Goal: Task Accomplishment & Management: Manage account settings

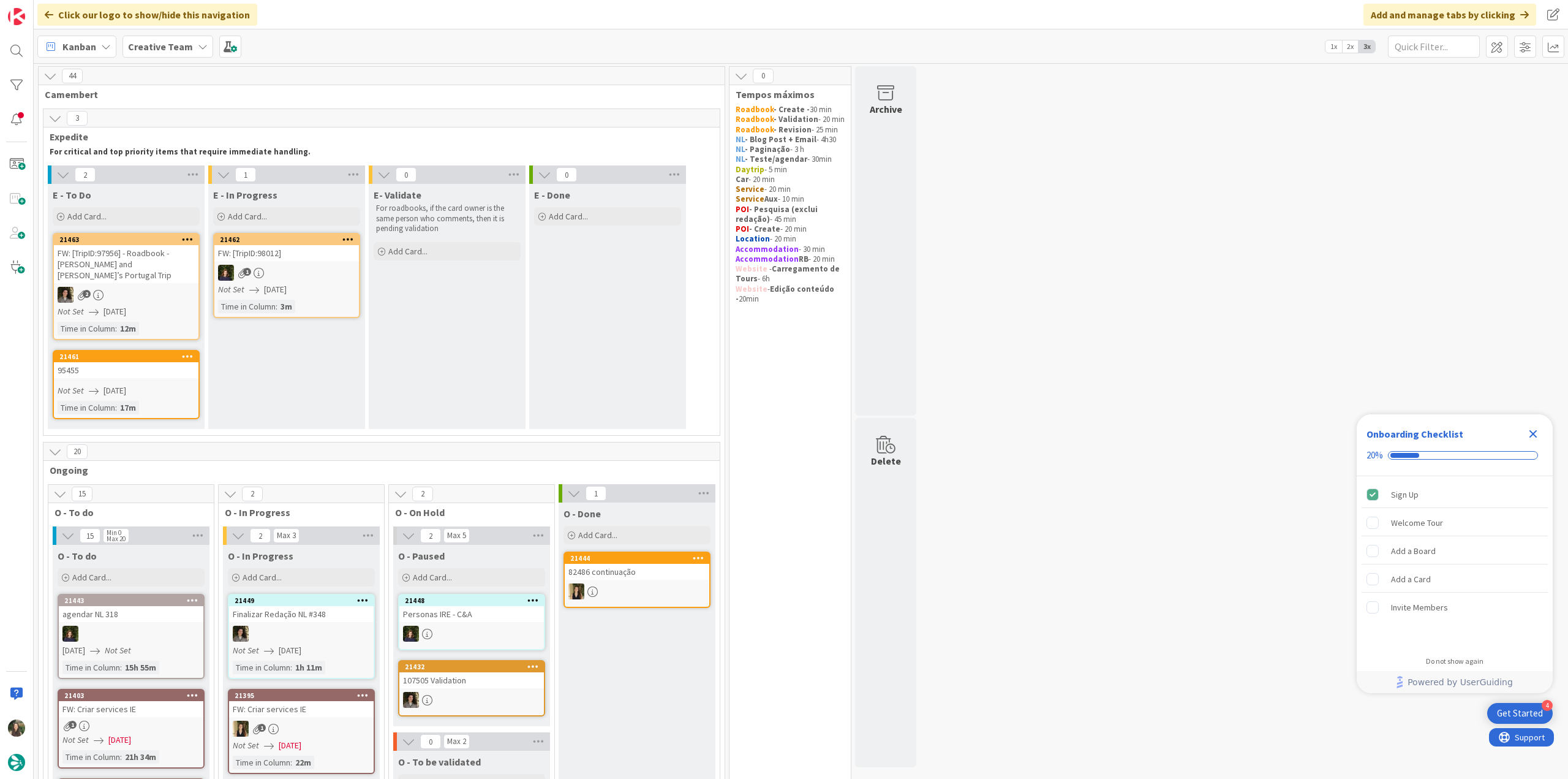
click at [1535, 433] on icon "Close Checklist" at bounding box center [1532, 434] width 14 height 14
click at [177, 371] on link "21461 95455 Not Set [DATE] Time in [GEOGRAPHIC_DATA] : 17m" at bounding box center [126, 384] width 147 height 69
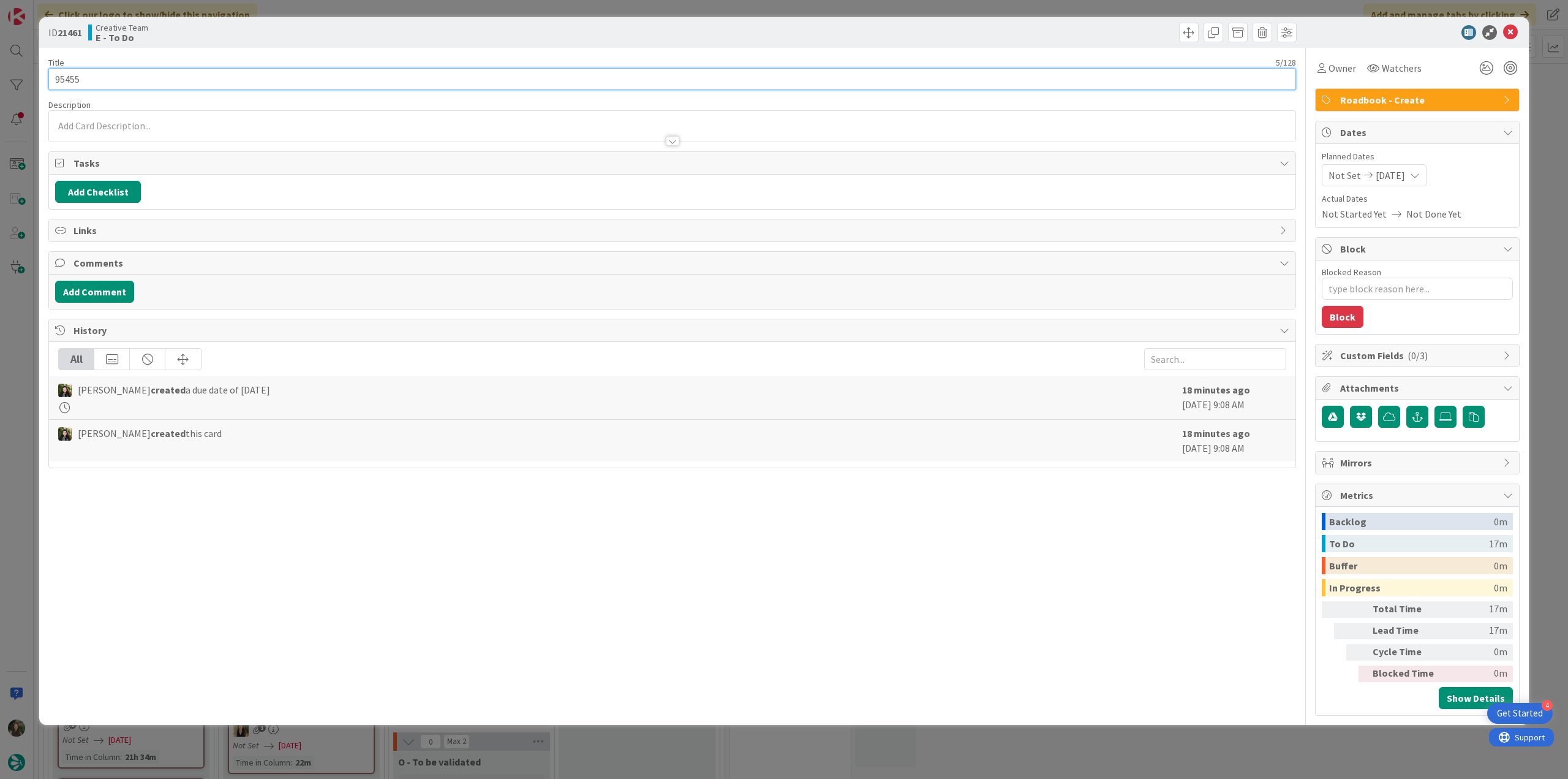
click at [73, 82] on input "95455" at bounding box center [672, 79] width 1247 height 22
click at [1326, 71] on div "Owner" at bounding box center [1336, 68] width 39 height 14
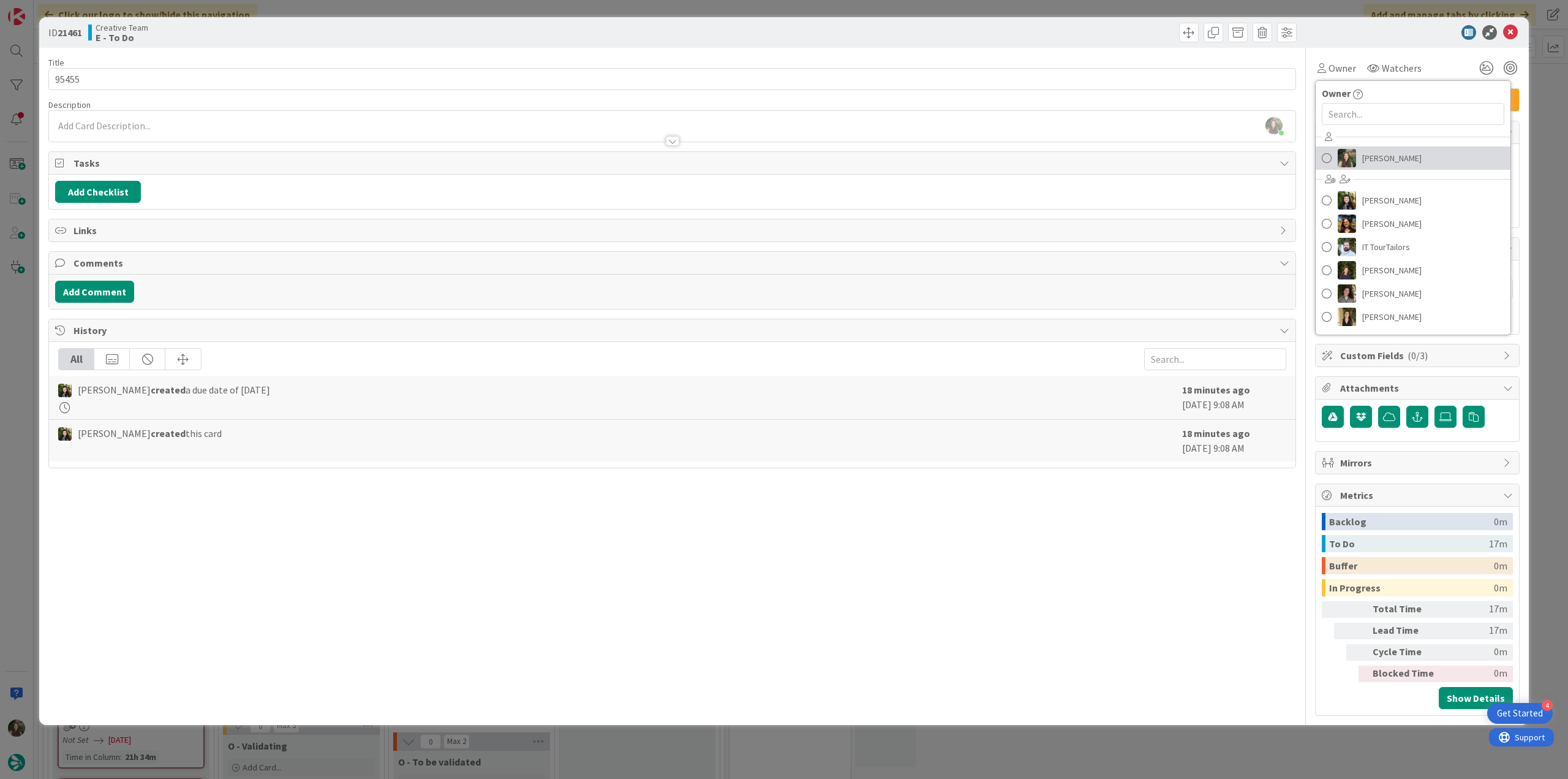
click at [1361, 153] on link "Inês Gonçalves" at bounding box center [1412, 158] width 194 height 23
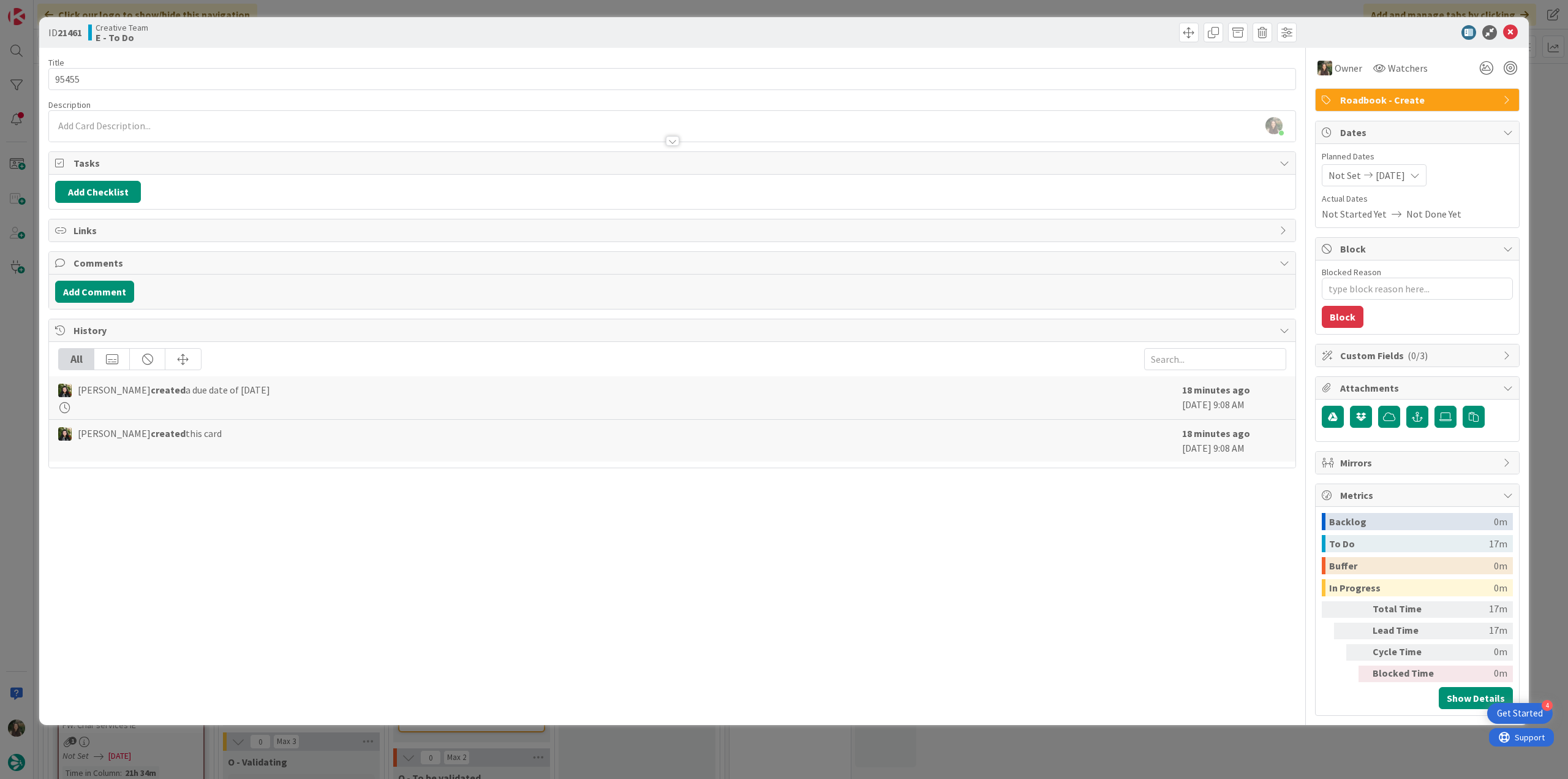
type textarea "x"
click at [1549, 146] on div "ID 21461 Creative Team E - To Do Title 5 / 128 95455 Description Inês Gonçalves…" at bounding box center [784, 389] width 1568 height 779
